Goal: Task Accomplishment & Management: Use online tool/utility

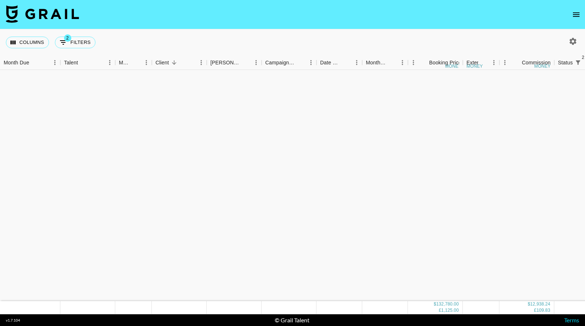
scroll to position [800, 0]
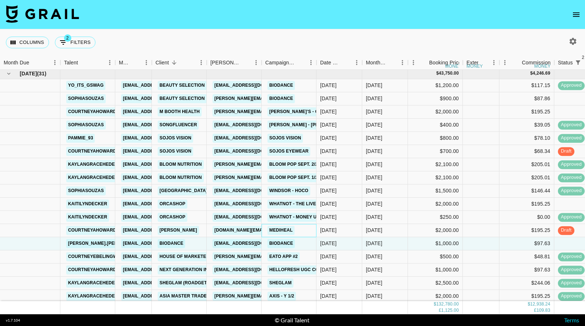
click at [304, 230] on div "Mediheal" at bounding box center [289, 230] width 55 height 13
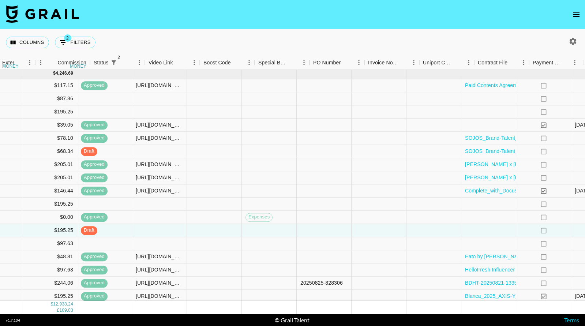
scroll to position [800, 479]
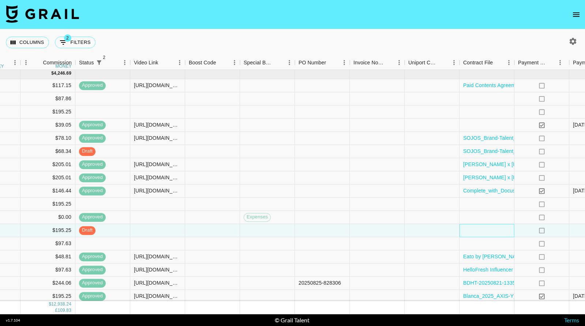
click at [481, 231] on div at bounding box center [487, 230] width 55 height 13
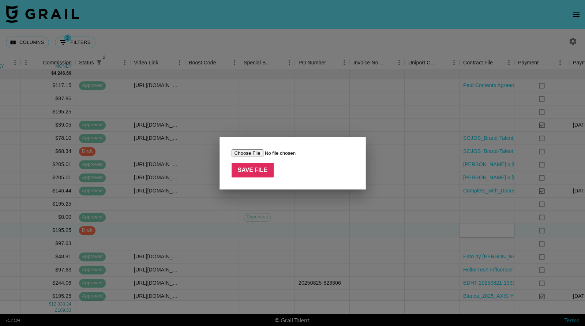
click at [249, 155] on input "file" at bounding box center [278, 153] width 93 height 8
type input "C:\fakepath\Online Marketing Standard Agreement (Mediheal)_courtneyahoward.pdf"
click at [254, 167] on input "Save File" at bounding box center [253, 170] width 42 height 15
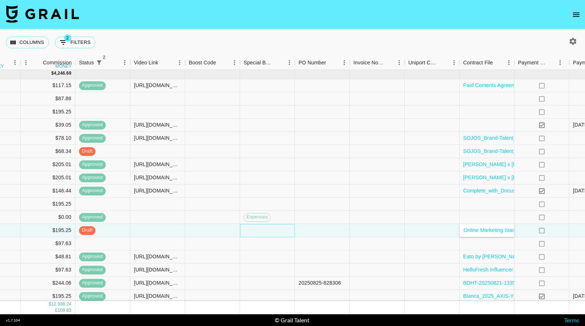
click at [256, 230] on div at bounding box center [267, 230] width 55 height 13
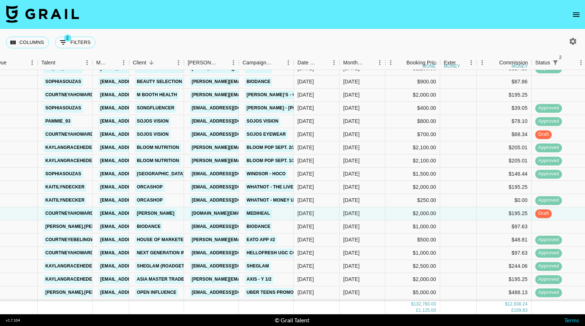
scroll to position [826, 23]
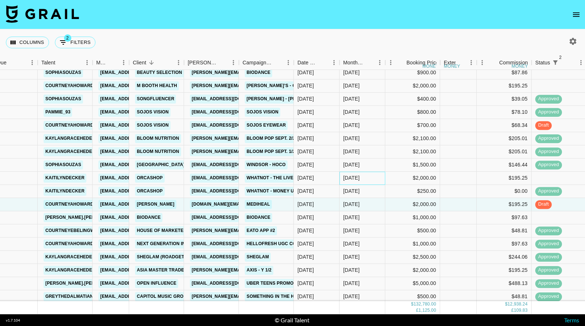
click at [373, 175] on div "[DATE]" at bounding box center [363, 178] width 46 height 13
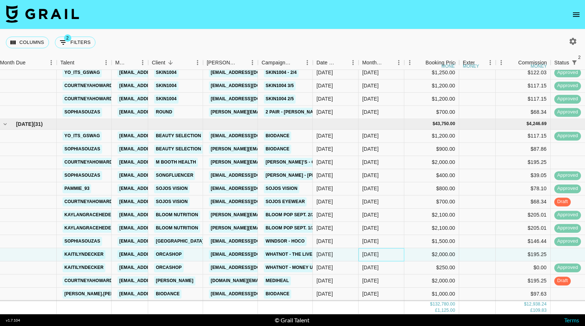
scroll to position [746, 4]
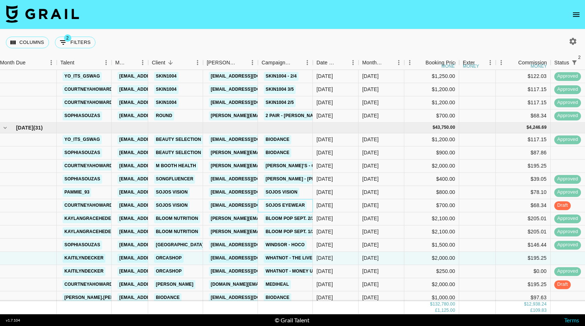
click at [310, 206] on div "Sojos Eyewear" at bounding box center [285, 205] width 55 height 13
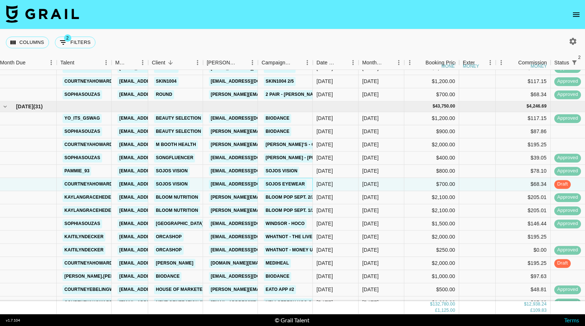
scroll to position [768, 4]
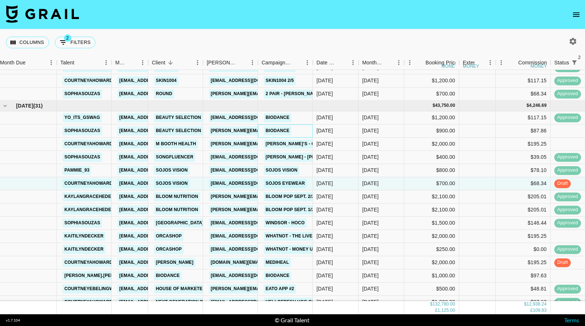
click at [298, 135] on div "Biodance" at bounding box center [285, 130] width 55 height 13
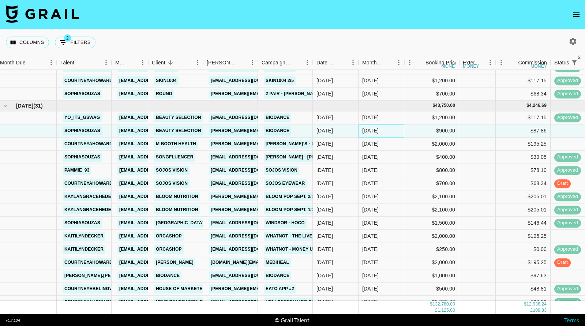
click at [382, 130] on div "[DATE]" at bounding box center [382, 130] width 46 height 13
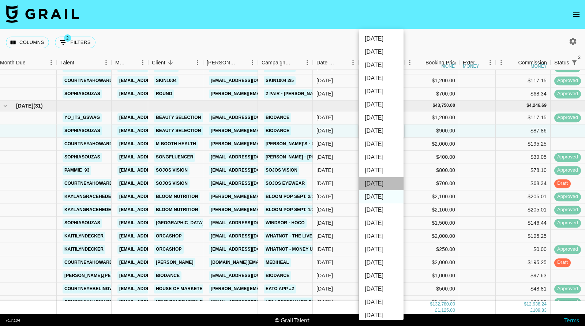
click at [373, 182] on li "[DATE]" at bounding box center [381, 183] width 45 height 13
type input "[DATE]"
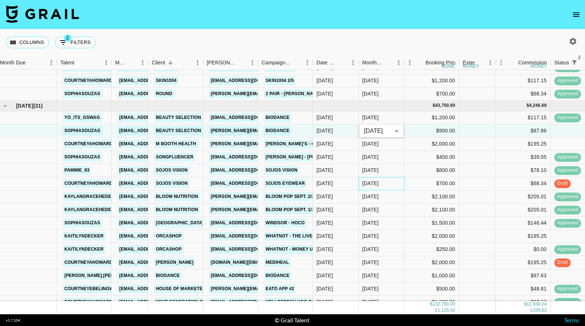
click at [373, 182] on div "[DATE]" at bounding box center [370, 183] width 16 height 7
